Goal: Information Seeking & Learning: Learn about a topic

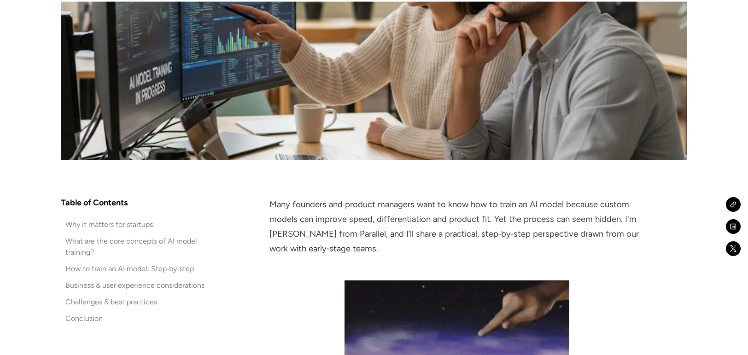
scroll to position [552, 0]
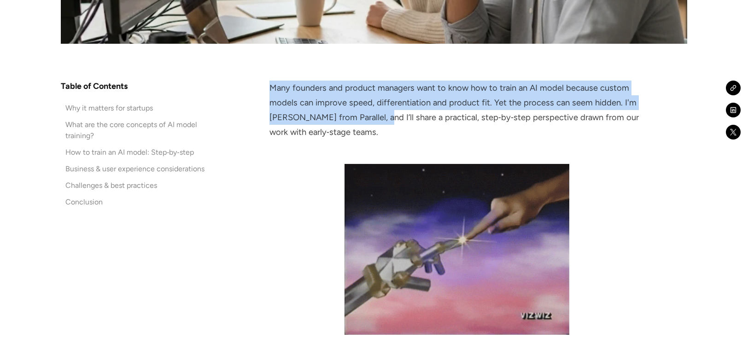
drag, startPoint x: 384, startPoint y: 123, endPoint x: 265, endPoint y: 92, distance: 122.7
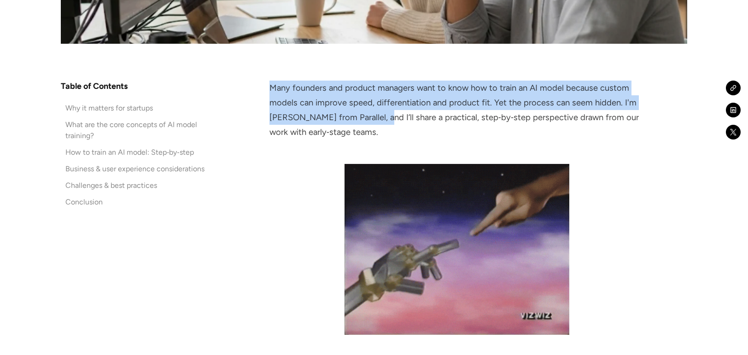
drag, startPoint x: 265, startPoint y: 92, endPoint x: 354, endPoint y: 121, distance: 93.0
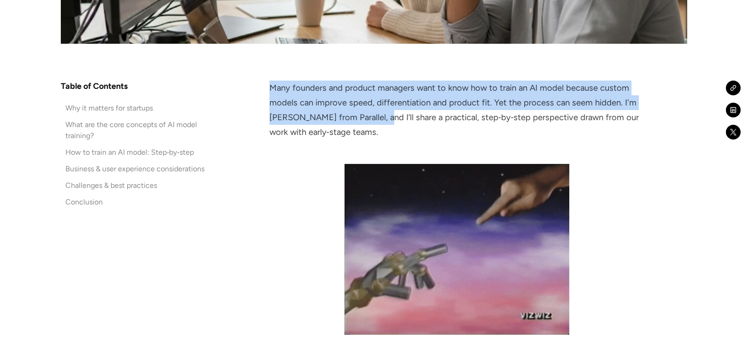
click at [346, 105] on p "Many founders and product managers want to know how to train an AI model becaus…" at bounding box center [456, 110] width 375 height 59
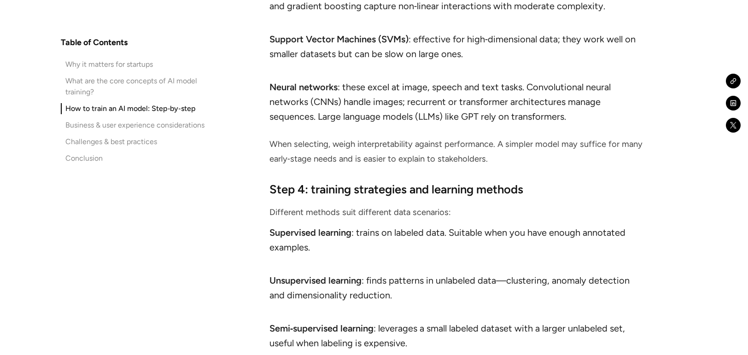
scroll to position [2624, 0]
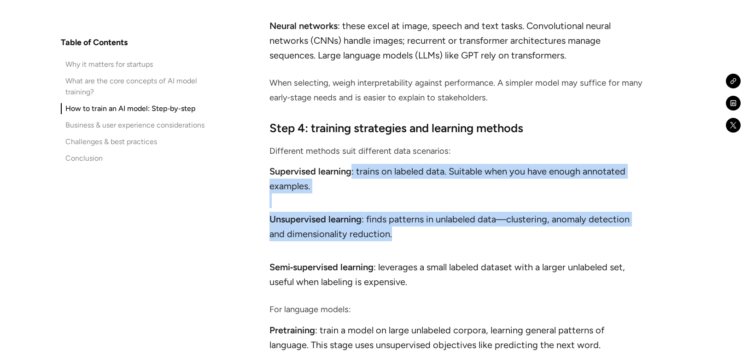
drag, startPoint x: 358, startPoint y: 178, endPoint x: 630, endPoint y: 213, distance: 274.3
click at [630, 213] on ul "Supervised learning : trains on labeled data. Suitable when you have enough ann…" at bounding box center [456, 228] width 375 height 129
drag, startPoint x: 630, startPoint y: 213, endPoint x: 529, endPoint y: 215, distance: 100.8
click at [534, 215] on li "Unsupervised learning : finds patterns in unlabeled data—clustering, anomaly de…" at bounding box center [456, 234] width 375 height 44
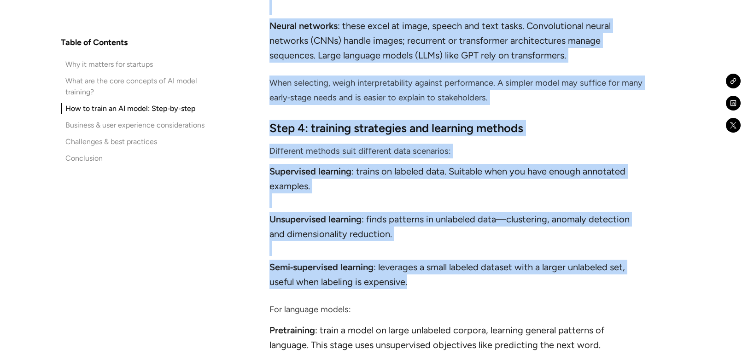
drag, startPoint x: 435, startPoint y: 272, endPoint x: 222, endPoint y: 259, distance: 212.6
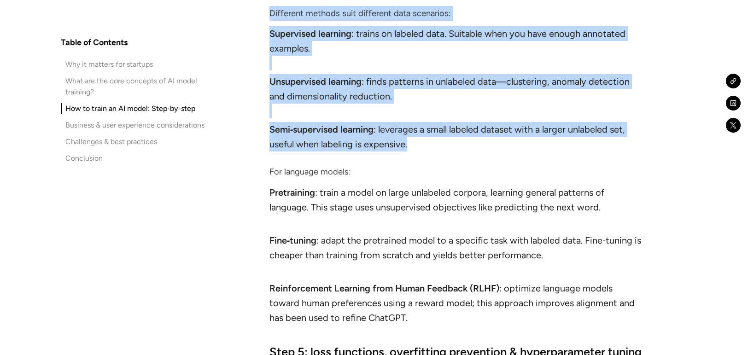
scroll to position [2762, 0]
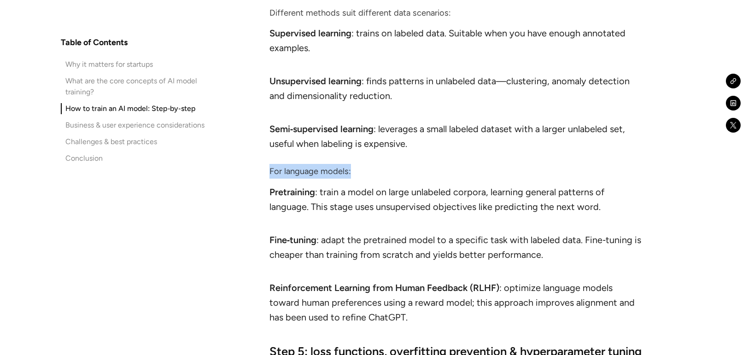
drag, startPoint x: 262, startPoint y: 158, endPoint x: 482, endPoint y: 157, distance: 220.5
click at [270, 186] on strong "Pretraining" at bounding box center [292, 191] width 46 height 11
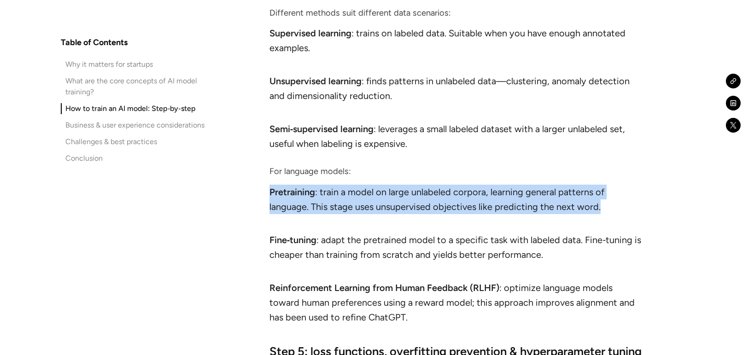
drag, startPoint x: 264, startPoint y: 177, endPoint x: 649, endPoint y: 192, distance: 385.1
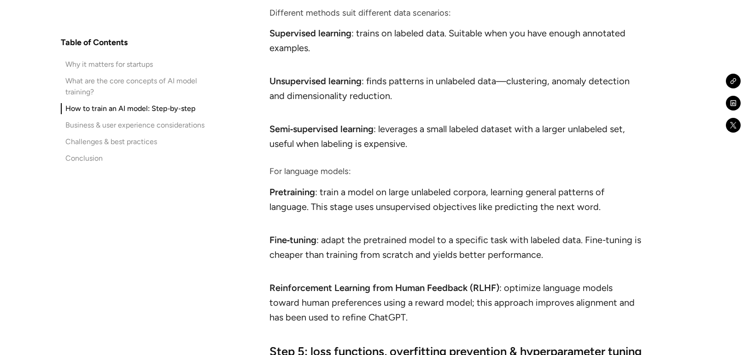
click at [562, 280] on li "Reinforcement Learning from Human Feedback (RLHF) : optimize language models to…" at bounding box center [456, 302] width 375 height 44
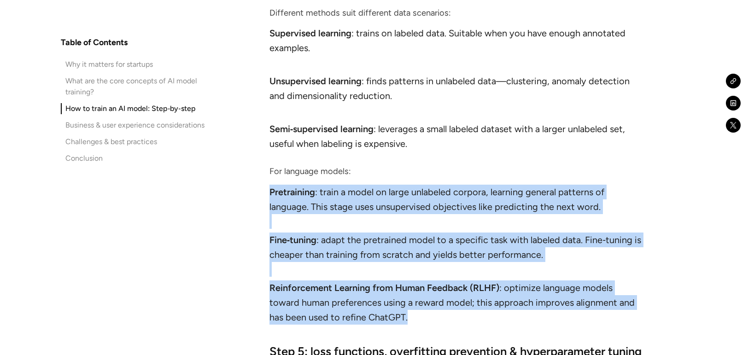
drag, startPoint x: 490, startPoint y: 310, endPoint x: 257, endPoint y: 174, distance: 269.8
drag, startPoint x: 257, startPoint y: 174, endPoint x: 350, endPoint y: 225, distance: 106.5
click at [354, 232] on li "Fine‑tuning : adapt the pretrained model to a specific task with labeled data. …" at bounding box center [456, 254] width 375 height 44
click at [323, 232] on li "Fine‑tuning : adapt the pretrained model to a specific task with labeled data. …" at bounding box center [456, 254] width 375 height 44
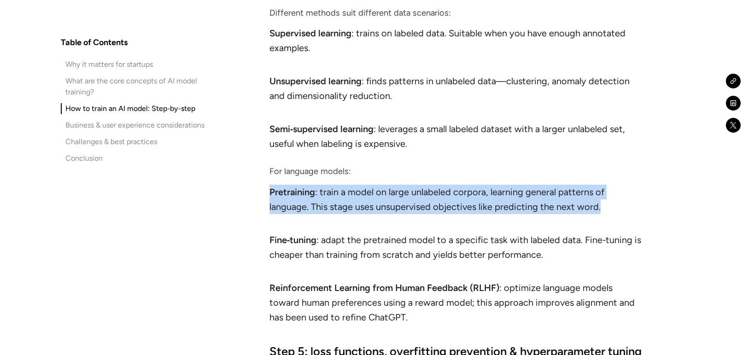
drag, startPoint x: 270, startPoint y: 175, endPoint x: 625, endPoint y: 193, distance: 355.3
click at [625, 193] on li "Pretraining : train a model on large unlabeled corpora, learning general patter…" at bounding box center [456, 207] width 375 height 44
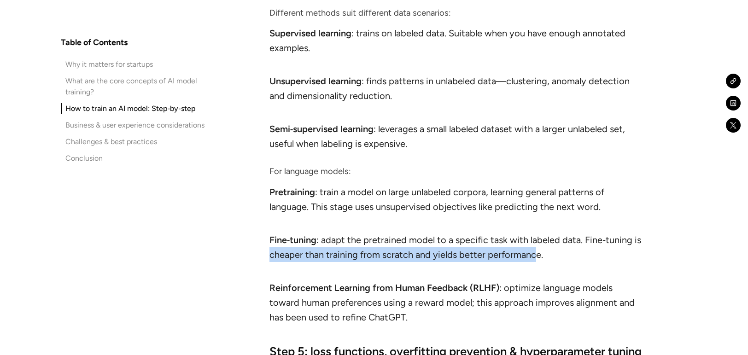
drag, startPoint x: 530, startPoint y: 241, endPoint x: 246, endPoint y: 238, distance: 284.0
click at [502, 241] on li "Fine‑tuning : adapt the pretrained model to a specific task with labeled data. …" at bounding box center [456, 254] width 375 height 44
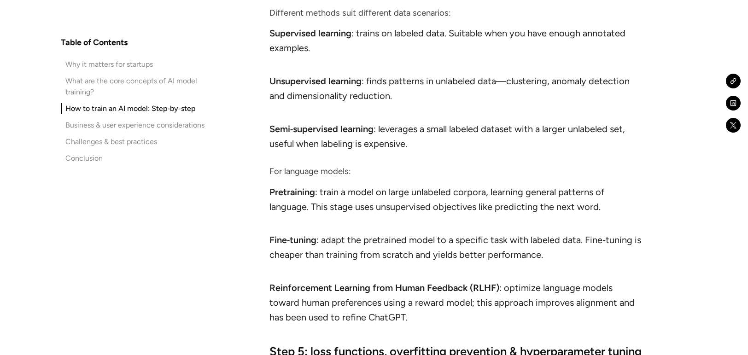
click at [562, 239] on li "Fine‑tuning : adapt the pretrained model to a specific task with labeled data. …" at bounding box center [456, 254] width 375 height 44
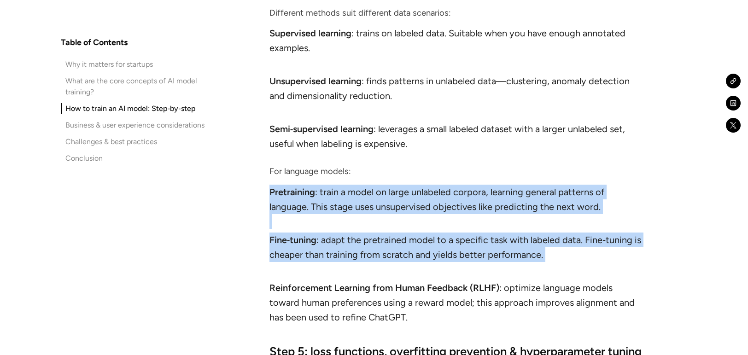
drag, startPoint x: 585, startPoint y: 248, endPoint x: 254, endPoint y: 175, distance: 339.0
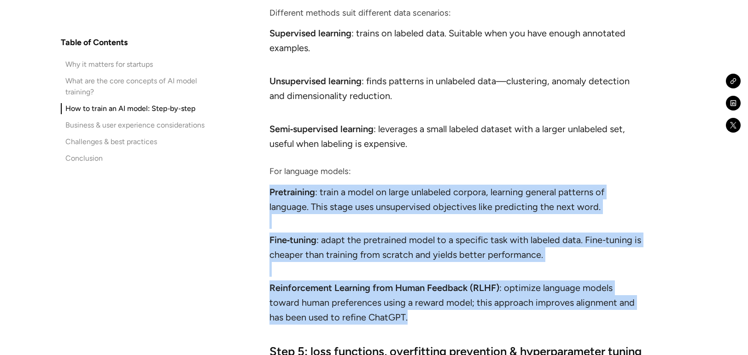
drag, startPoint x: 337, startPoint y: 295, endPoint x: 263, endPoint y: 170, distance: 145.5
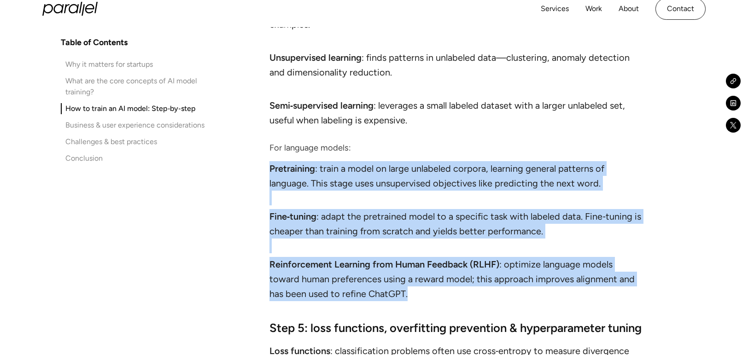
scroll to position [2854, 0]
